Goal: Complete application form

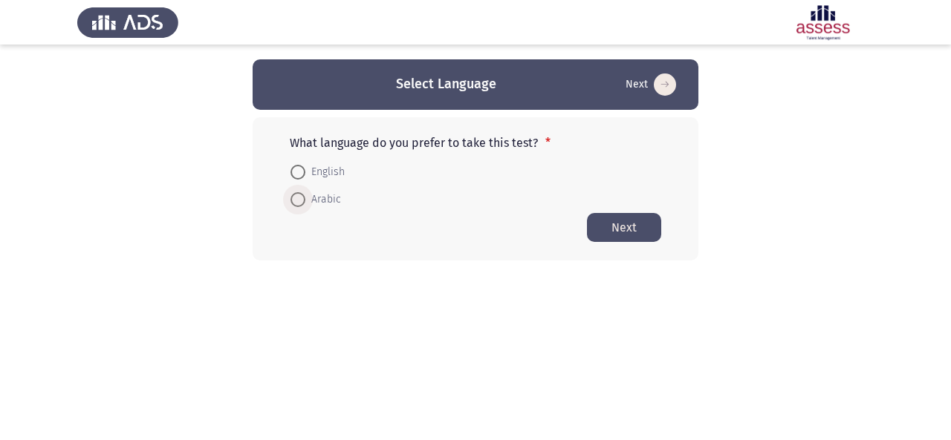
click at [303, 192] on span at bounding box center [297, 199] width 15 height 15
click at [303, 192] on input "Arabic" at bounding box center [297, 199] width 15 height 15
radio input "true"
click at [616, 219] on button "Next" at bounding box center [624, 226] width 74 height 29
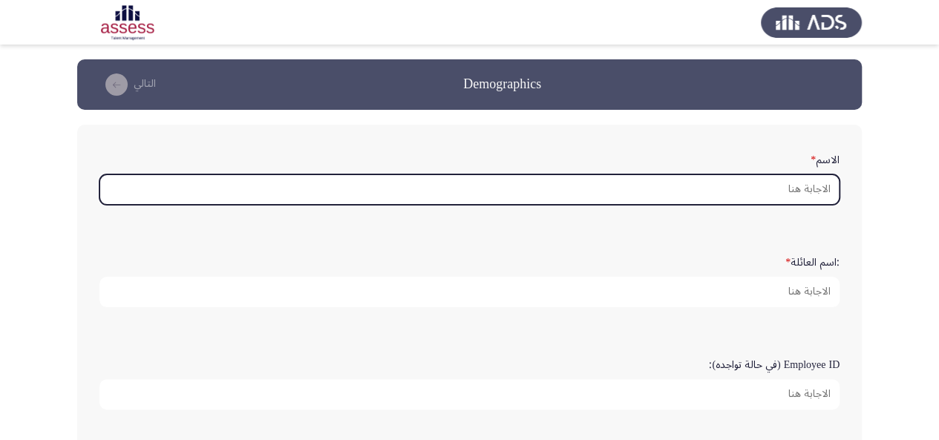
click at [777, 185] on input "الاسم *" at bounding box center [470, 190] width 740 height 30
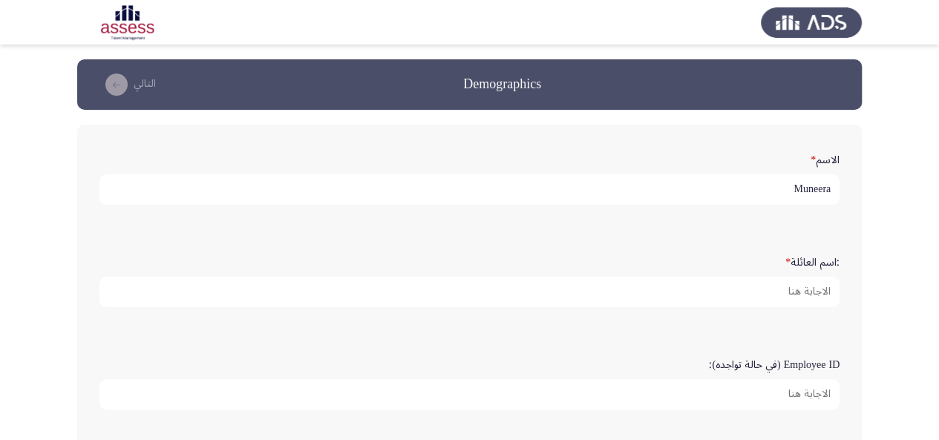
type input "Muneera"
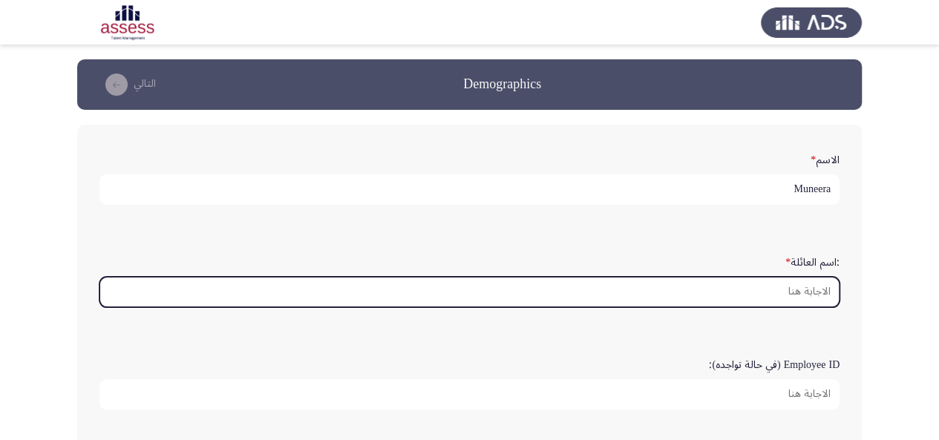
click at [775, 288] on input ":اسم العائلة *" at bounding box center [470, 292] width 740 height 30
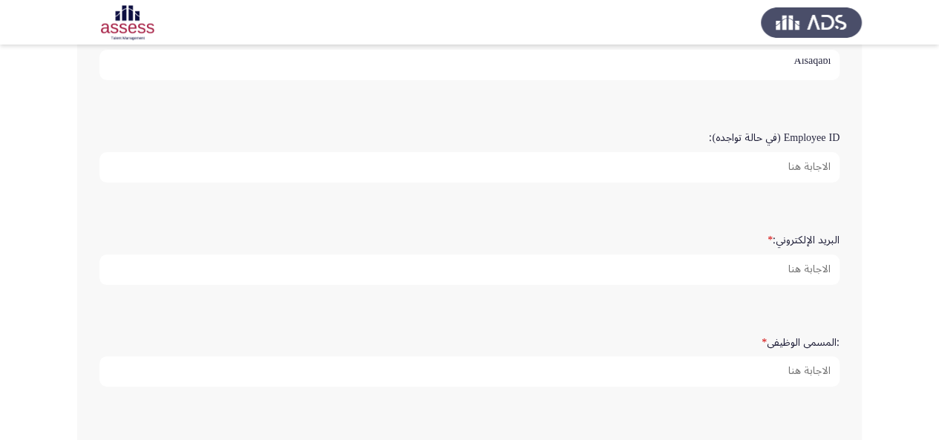
scroll to position [283, 0]
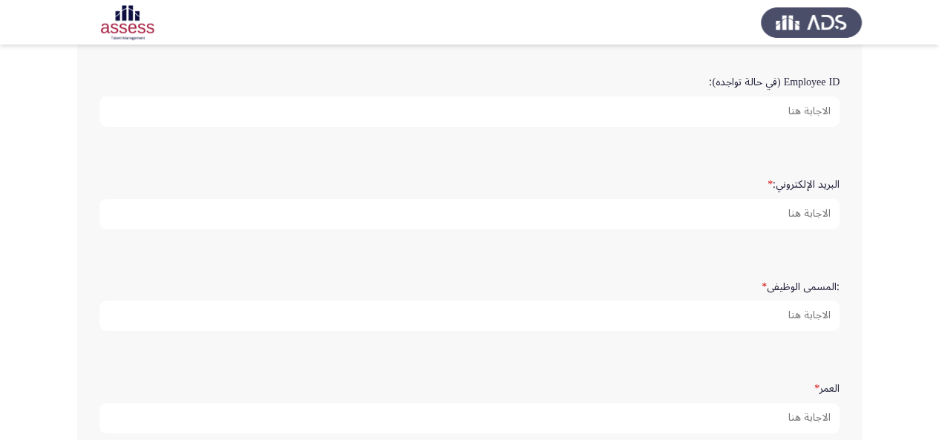
type input "Alsaqabi"
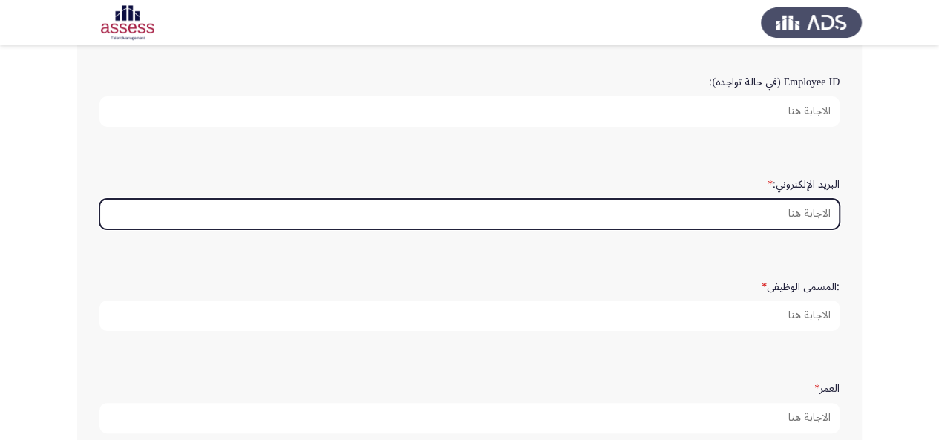
scroll to position [0, 0]
click at [781, 209] on input "البريد الإلكتروني: *" at bounding box center [470, 214] width 740 height 30
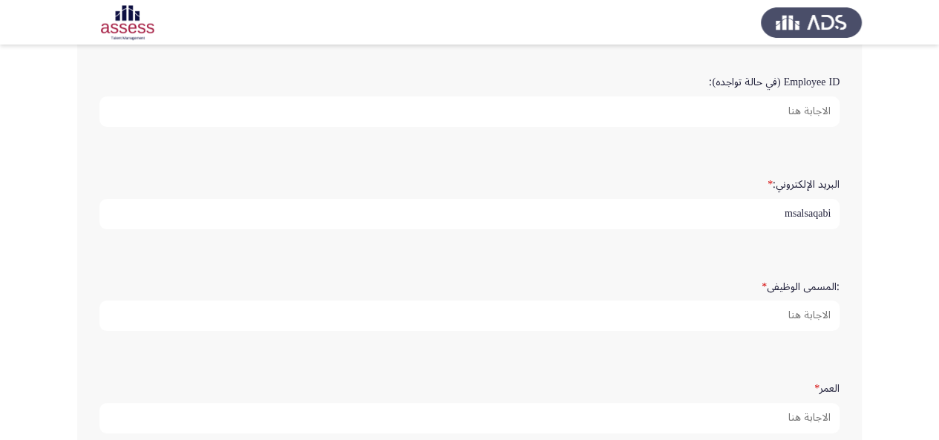
scroll to position [4, 0]
type input "msalsaqabi"
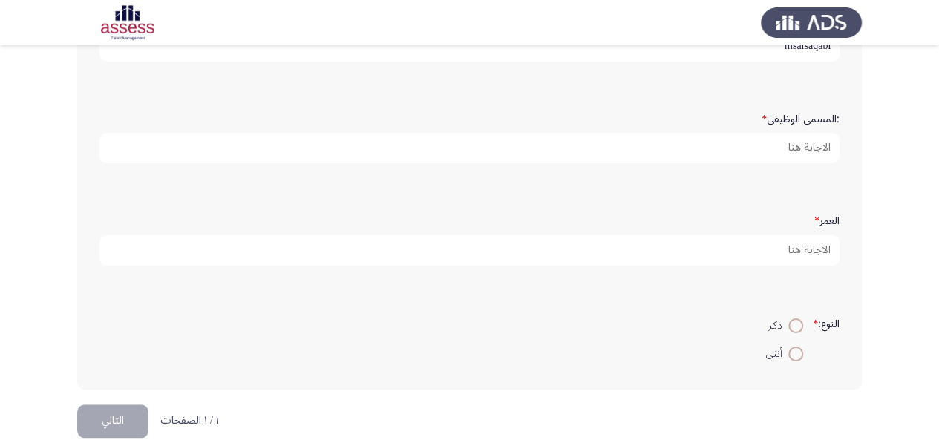
scroll to position [453, 0]
